Goal: Transaction & Acquisition: Download file/media

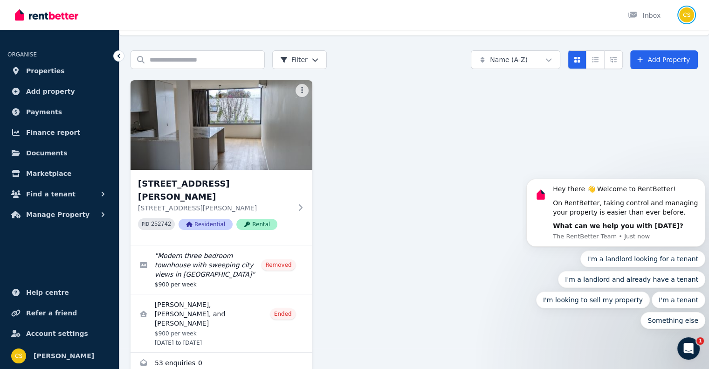
click at [692, 12] on img "button" at bounding box center [686, 14] width 15 height 15
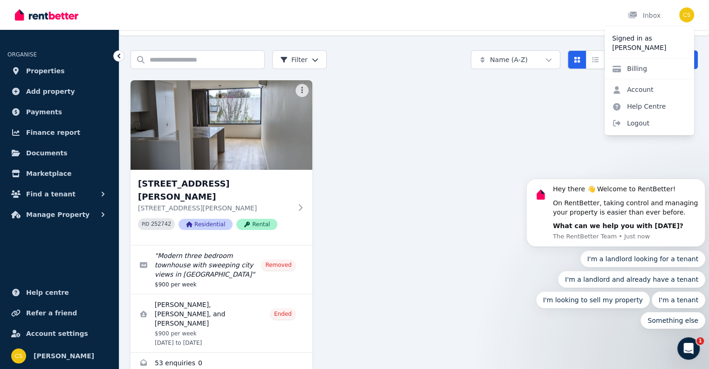
click html "Hey there 👋 Welcome to RentBetter! On RentBetter, taking control and managing y…"
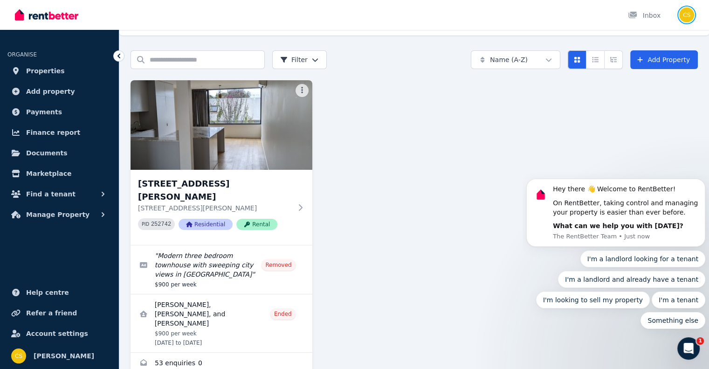
drag, startPoint x: 691, startPoint y: 16, endPoint x: 690, endPoint y: 22, distance: 6.1
click at [691, 16] on img "button" at bounding box center [686, 14] width 15 height 15
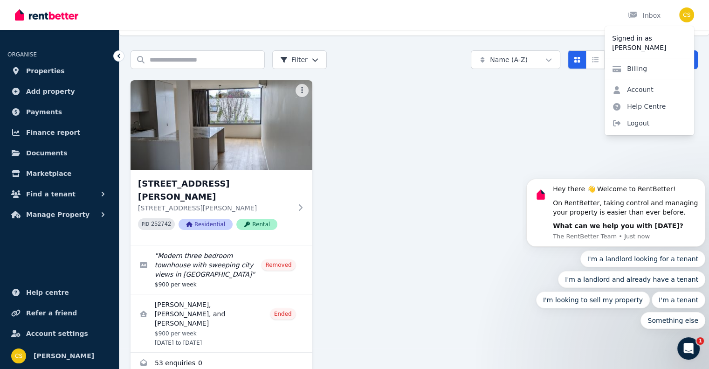
click at [628, 92] on body "Hey there 👋 Welcome to RentBetter! On RentBetter, taking control and managing y…" at bounding box center [615, 216] width 179 height 248
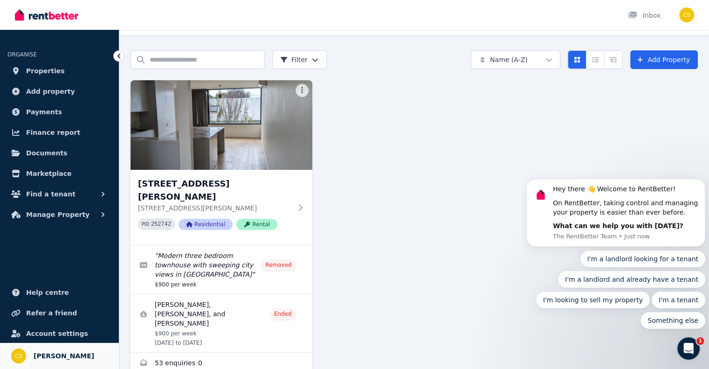
click at [55, 356] on span "Christopher Stribley" at bounding box center [64, 355] width 61 height 11
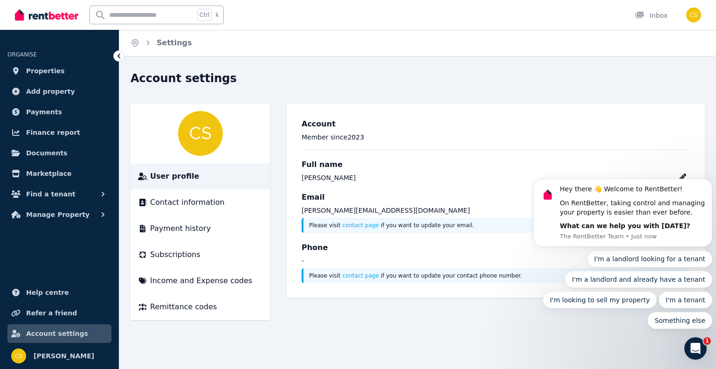
click at [686, 346] on div "Open Intercom Messenger" at bounding box center [695, 348] width 31 height 31
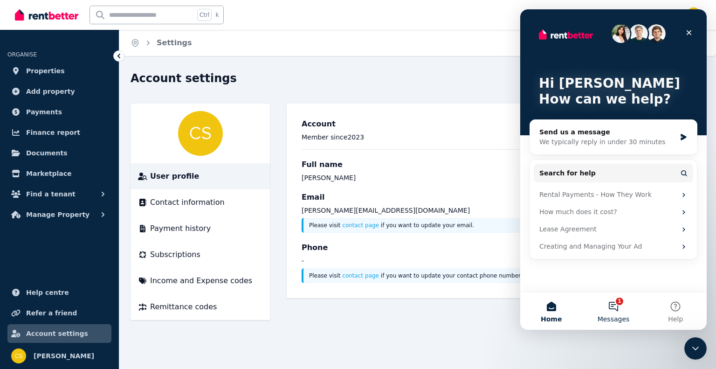
click at [619, 307] on button "1 Messages" at bounding box center [613, 310] width 62 height 37
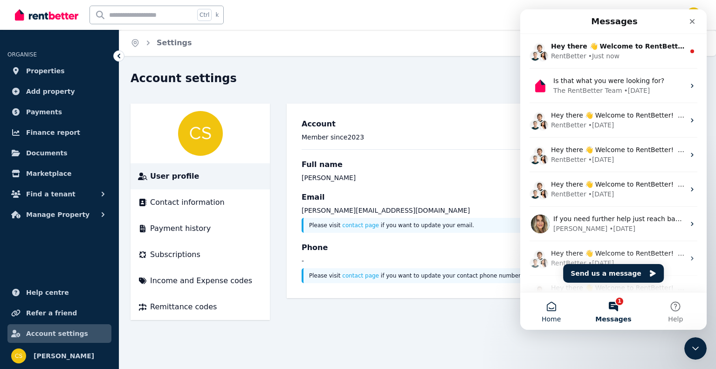
click at [555, 300] on button "Home" at bounding box center [551, 310] width 62 height 37
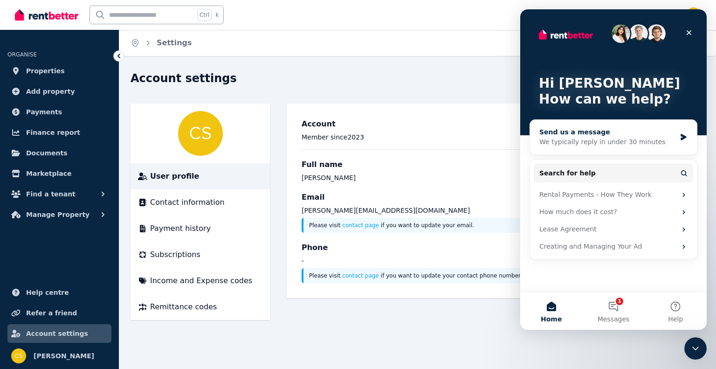
click at [615, 133] on div "Send us a message" at bounding box center [607, 132] width 137 height 10
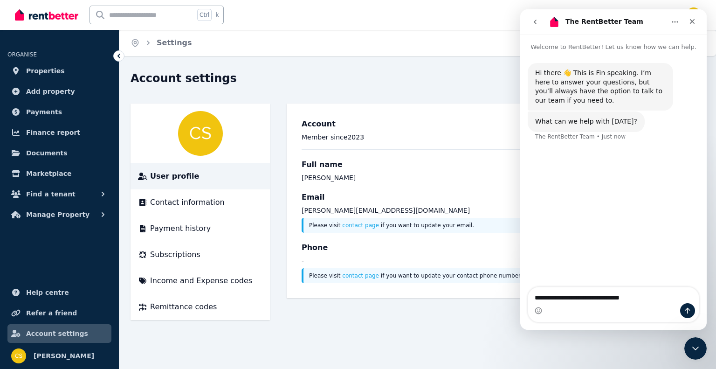
type textarea "**********"
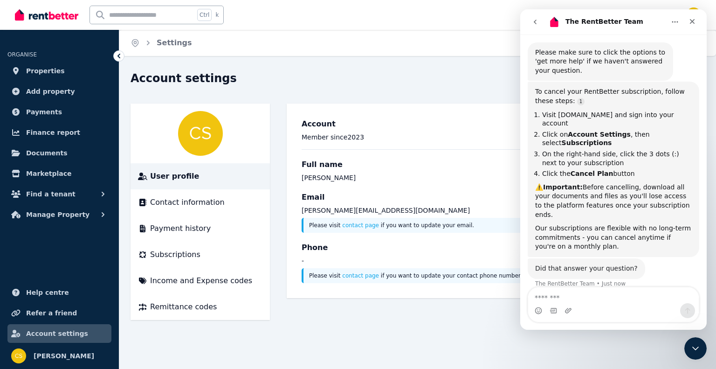
scroll to position [126, 0]
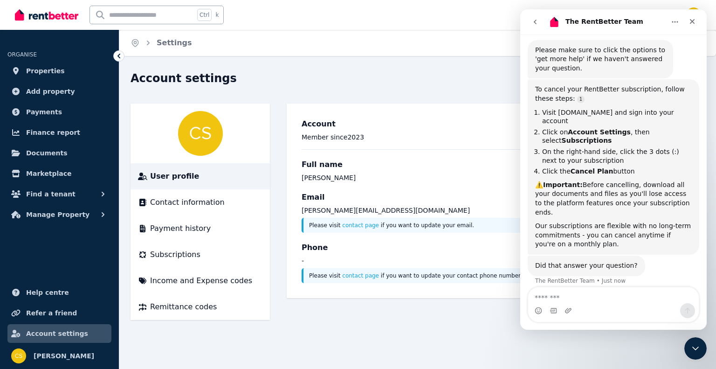
click at [285, 336] on div "Home Settings Account settings User profile Contact information Payment history…" at bounding box center [358, 184] width 716 height 369
click at [693, 355] on div "Close Intercom Messenger" at bounding box center [695, 348] width 22 height 22
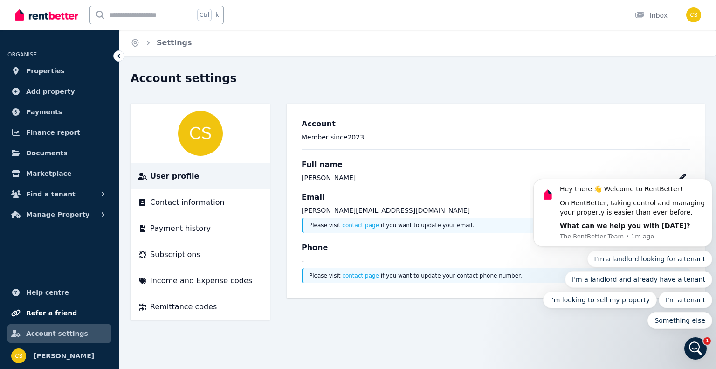
scroll to position [0, 0]
click at [49, 155] on span "Documents" at bounding box center [46, 152] width 41 height 11
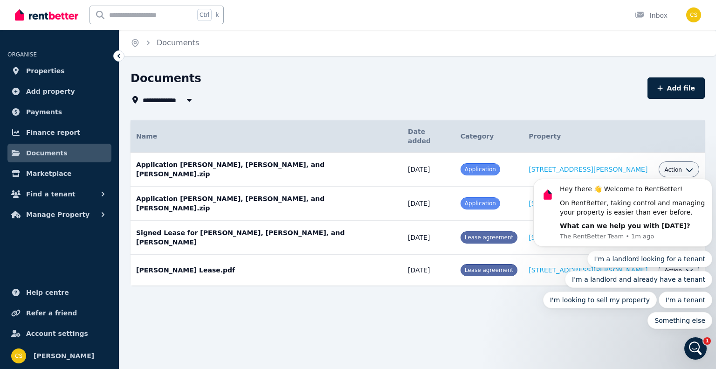
drag, startPoint x: 489, startPoint y: 315, endPoint x: 432, endPoint y: 294, distance: 60.6
click at [494, 317] on div "**********" at bounding box center [358, 184] width 716 height 369
click at [710, 180] on icon "Dismiss notification" at bounding box center [709, 181] width 5 height 5
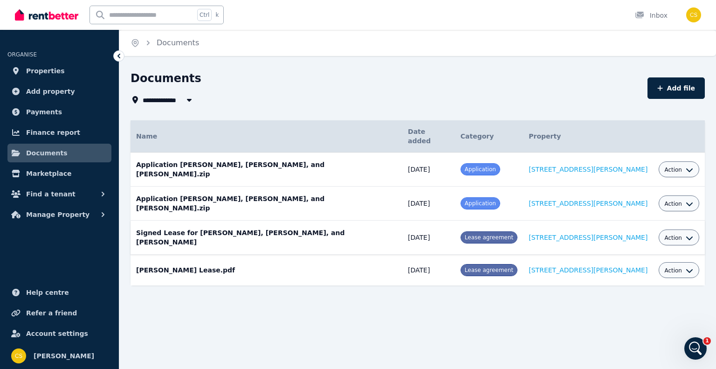
click at [676, 229] on div "Action" at bounding box center [678, 237] width 41 height 16
click at [676, 234] on button "Action" at bounding box center [678, 237] width 29 height 7
click at [631, 284] on link "Download" at bounding box center [649, 292] width 89 height 17
